Goal: Find specific page/section: Find specific page/section

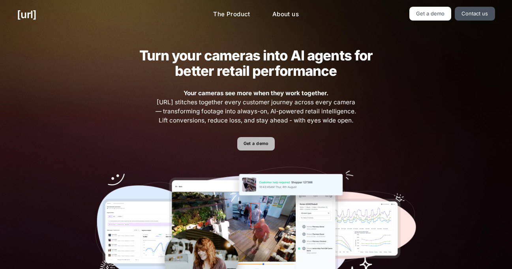
click at [255, 145] on link "Get a demo" at bounding box center [256, 144] width 38 height 14
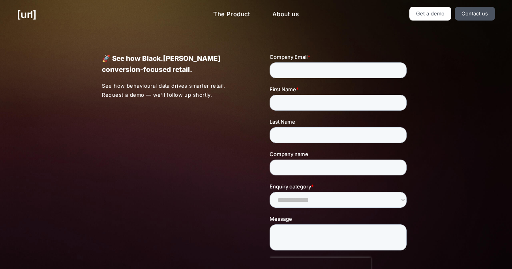
click at [230, 72] on p "🚀 See how Black.[PERSON_NAME] conversion-focused retail." at bounding box center [172, 64] width 140 height 22
click at [236, 58] on p "🚀 See how Black.[PERSON_NAME] conversion-focused retail." at bounding box center [172, 64] width 140 height 22
drag, startPoint x: 239, startPoint y: 58, endPoint x: 235, endPoint y: 58, distance: 4.3
click at [235, 58] on p "🚀 See how Black.[PERSON_NAME] conversion-focused retail." at bounding box center [172, 64] width 140 height 22
click at [233, 66] on p "🚀 See how Black.[PERSON_NAME] conversion-focused retail." at bounding box center [172, 64] width 140 height 22
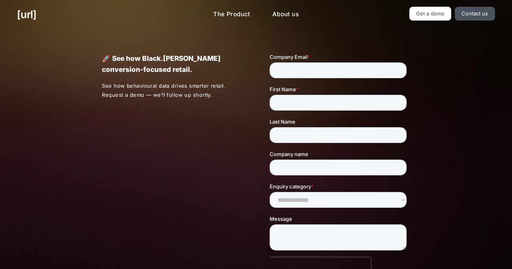
click at [99, 38] on div "🚀 See how Black.[PERSON_NAME] conversion-focused retail. See how behavioural da…" at bounding box center [256, 185] width 343 height 312
click at [51, 15] on ul "[URL]" at bounding box center [92, 14] width 150 height 15
drag, startPoint x: 333, startPoint y: 34, endPoint x: 338, endPoint y: 32, distance: 4.8
click at [333, 33] on div "🚀 See how Black.[PERSON_NAME] conversion-focused retail. See how behavioural da…" at bounding box center [256, 185] width 343 height 312
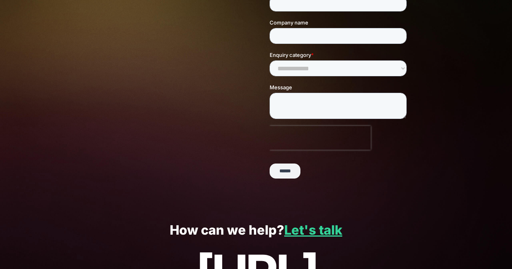
scroll to position [203, 0]
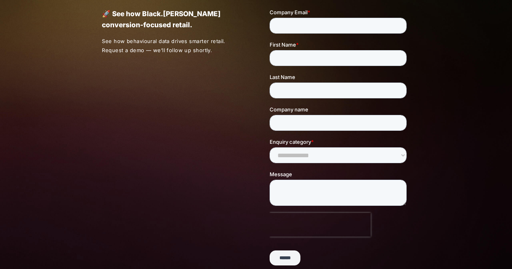
scroll to position [0, 0]
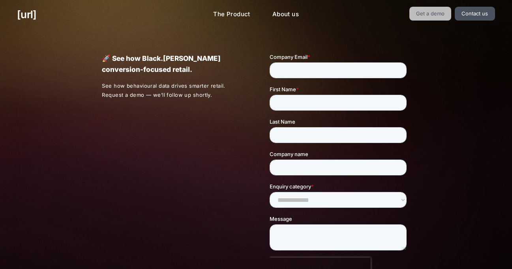
click at [445, 17] on link "Get a demo" at bounding box center [431, 14] width 42 height 14
click at [467, 15] on link "Contact us" at bounding box center [475, 14] width 40 height 14
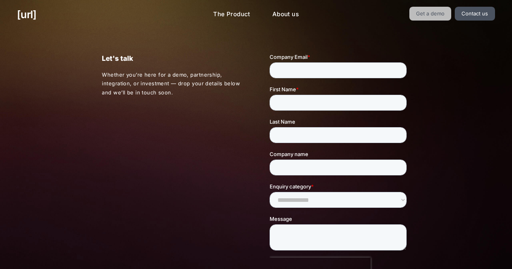
click at [439, 15] on link "Get a demo" at bounding box center [431, 14] width 42 height 14
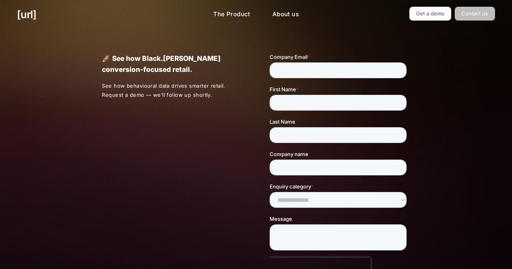
click at [483, 15] on link "Contact us" at bounding box center [475, 14] width 40 height 14
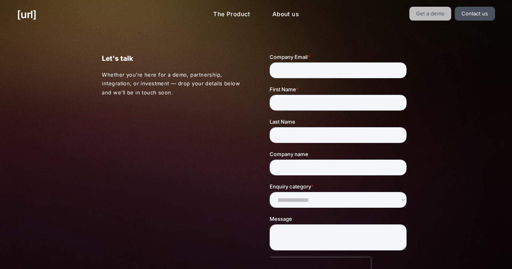
click at [441, 17] on link "Get a demo" at bounding box center [431, 14] width 42 height 14
